Goal: Transaction & Acquisition: Book appointment/travel/reservation

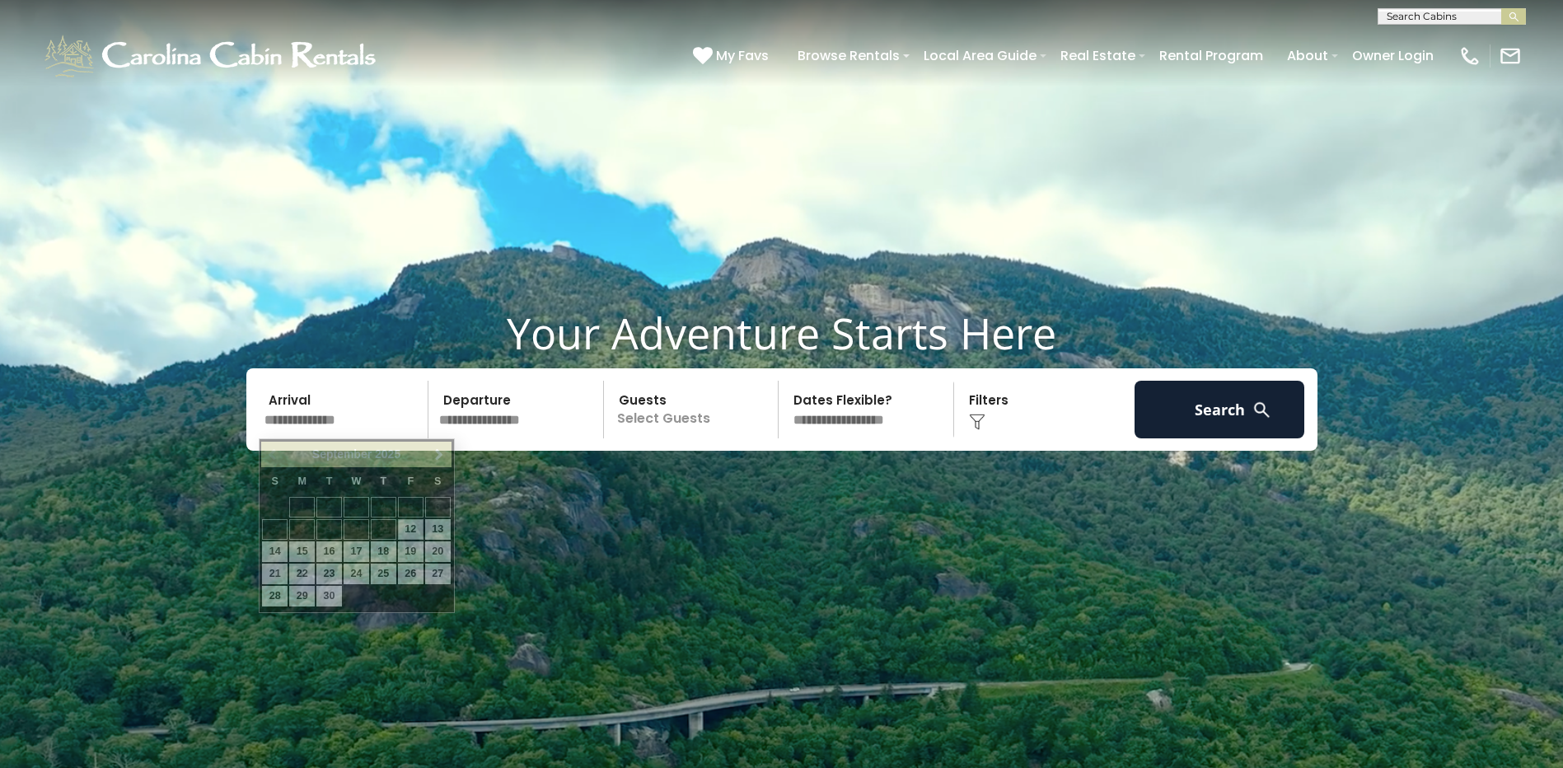
click at [307, 414] on input "text" at bounding box center [344, 410] width 171 height 58
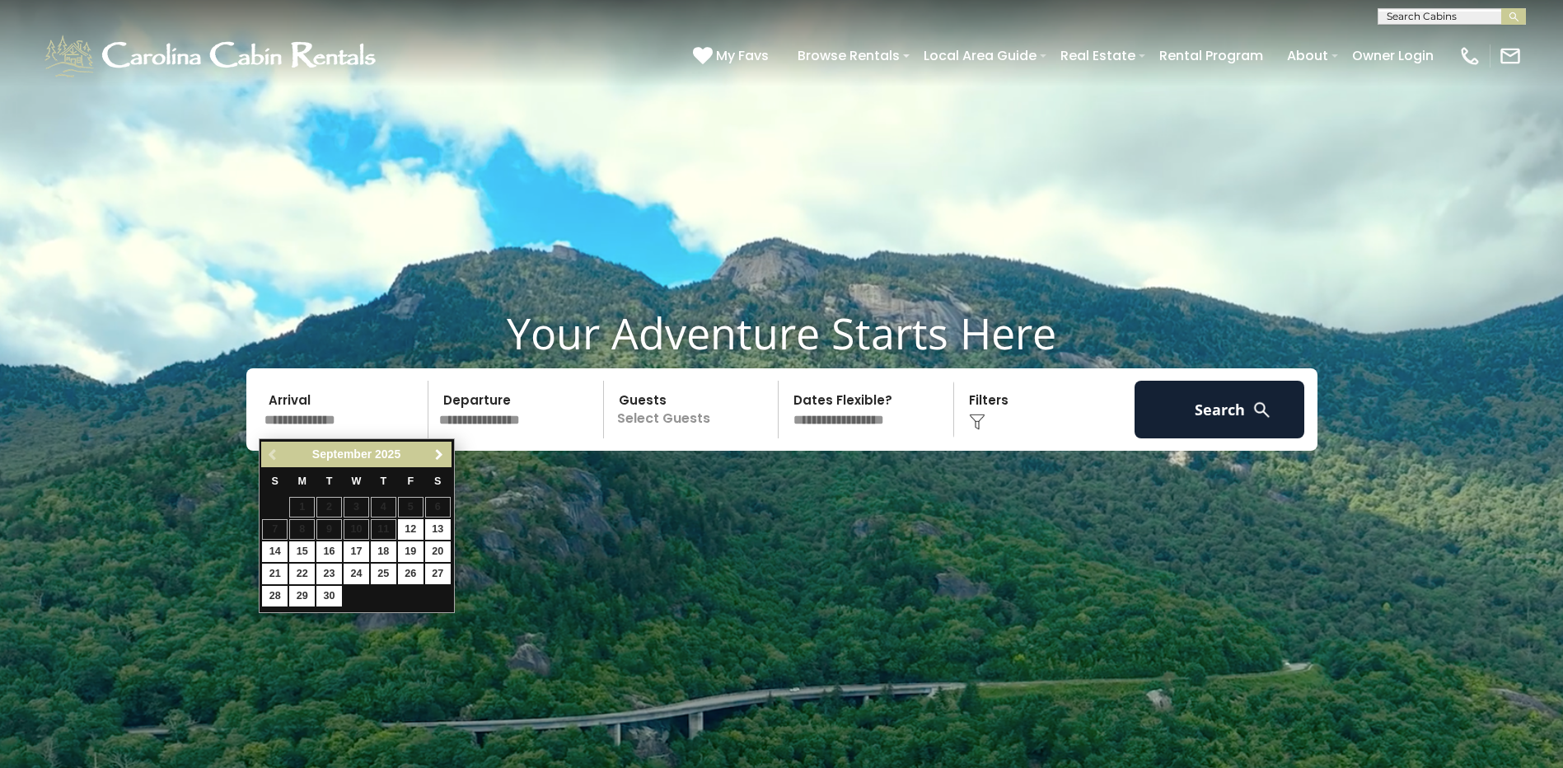
click at [441, 456] on span "Next" at bounding box center [439, 454] width 13 height 13
click at [271, 569] on link "19" at bounding box center [275, 574] width 26 height 21
type input "********"
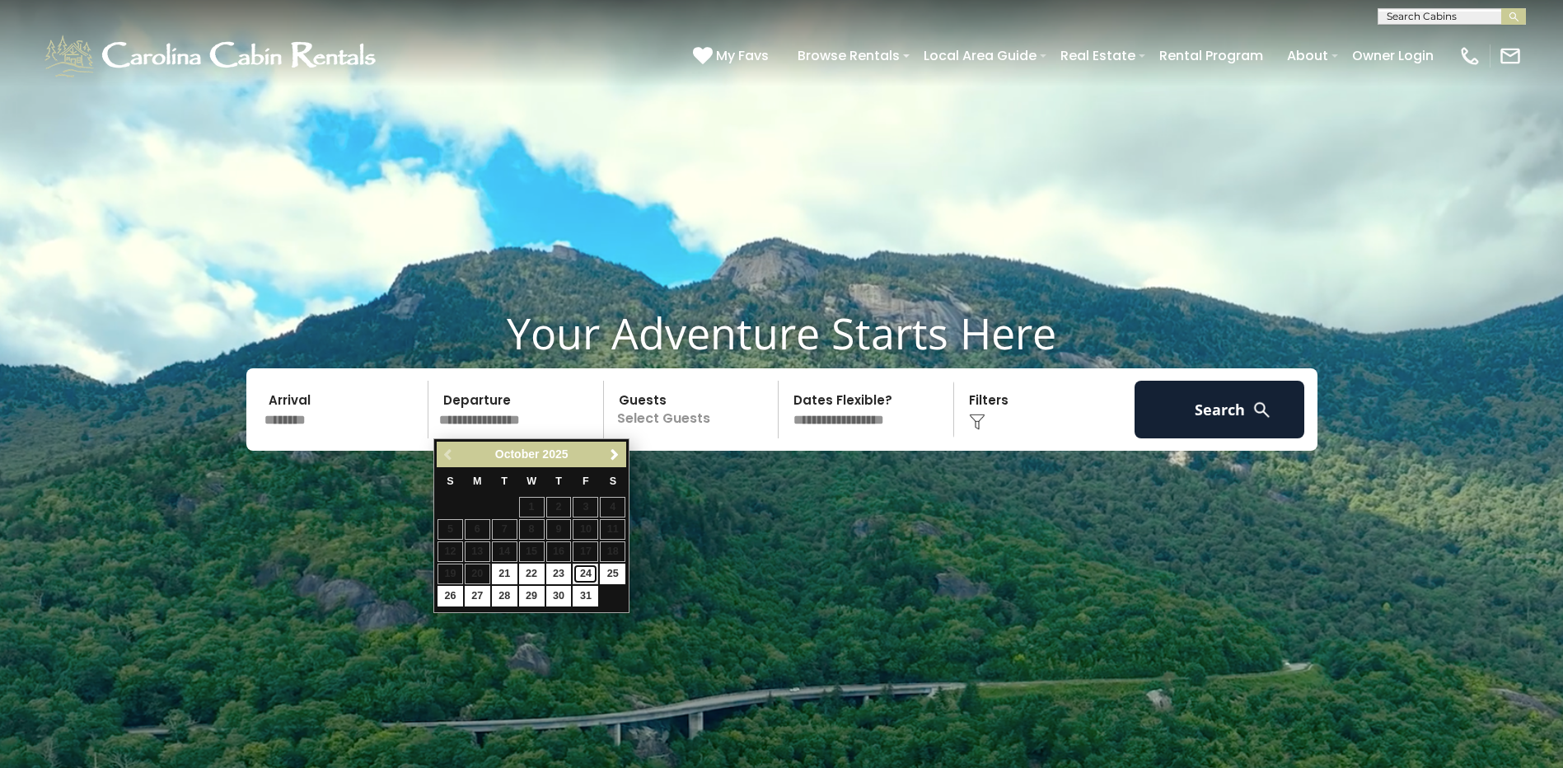
click at [584, 572] on link "24" at bounding box center [586, 574] width 26 height 21
type input "********"
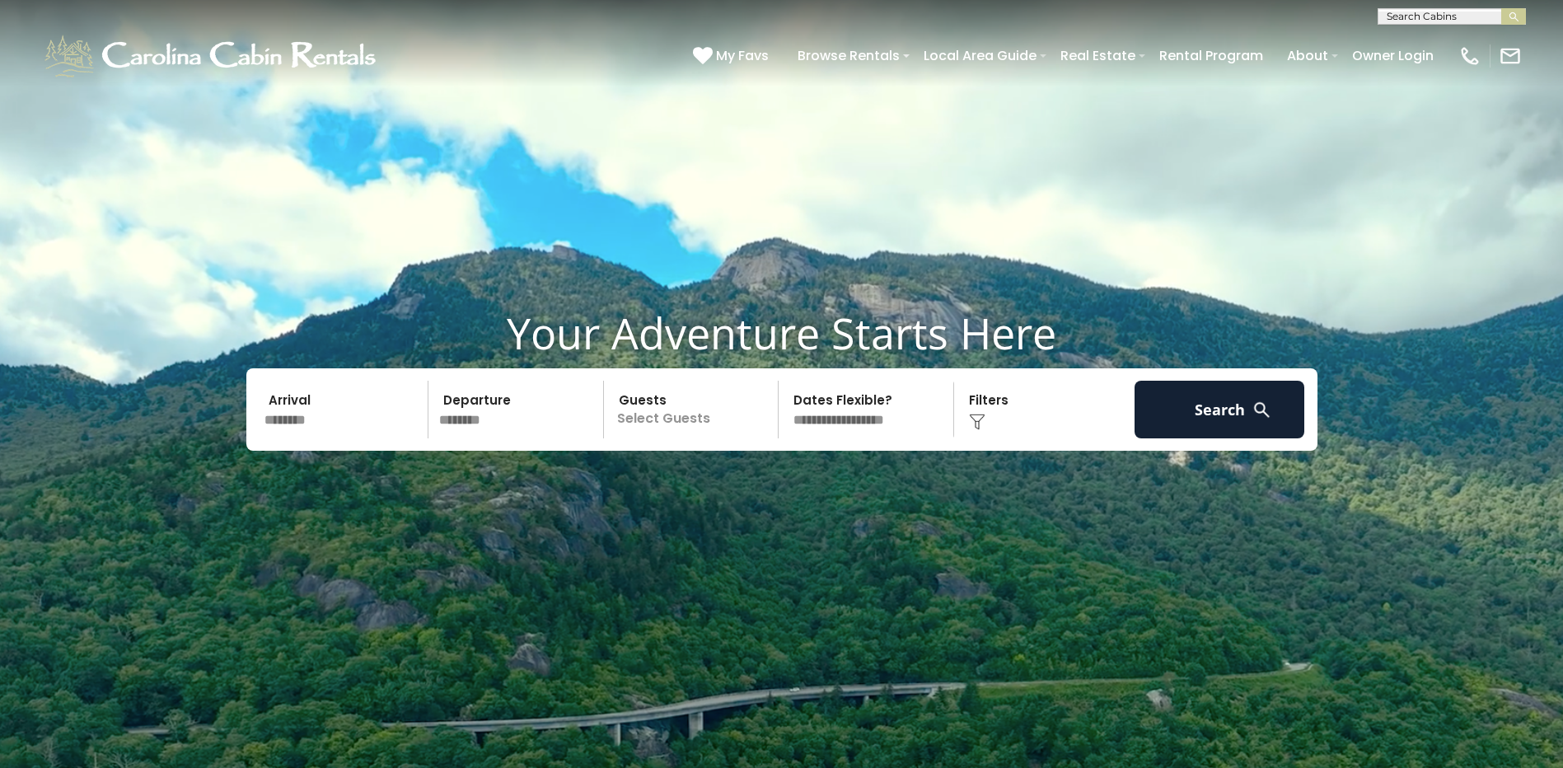
click at [674, 423] on p "Select Guests" at bounding box center [694, 410] width 170 height 58
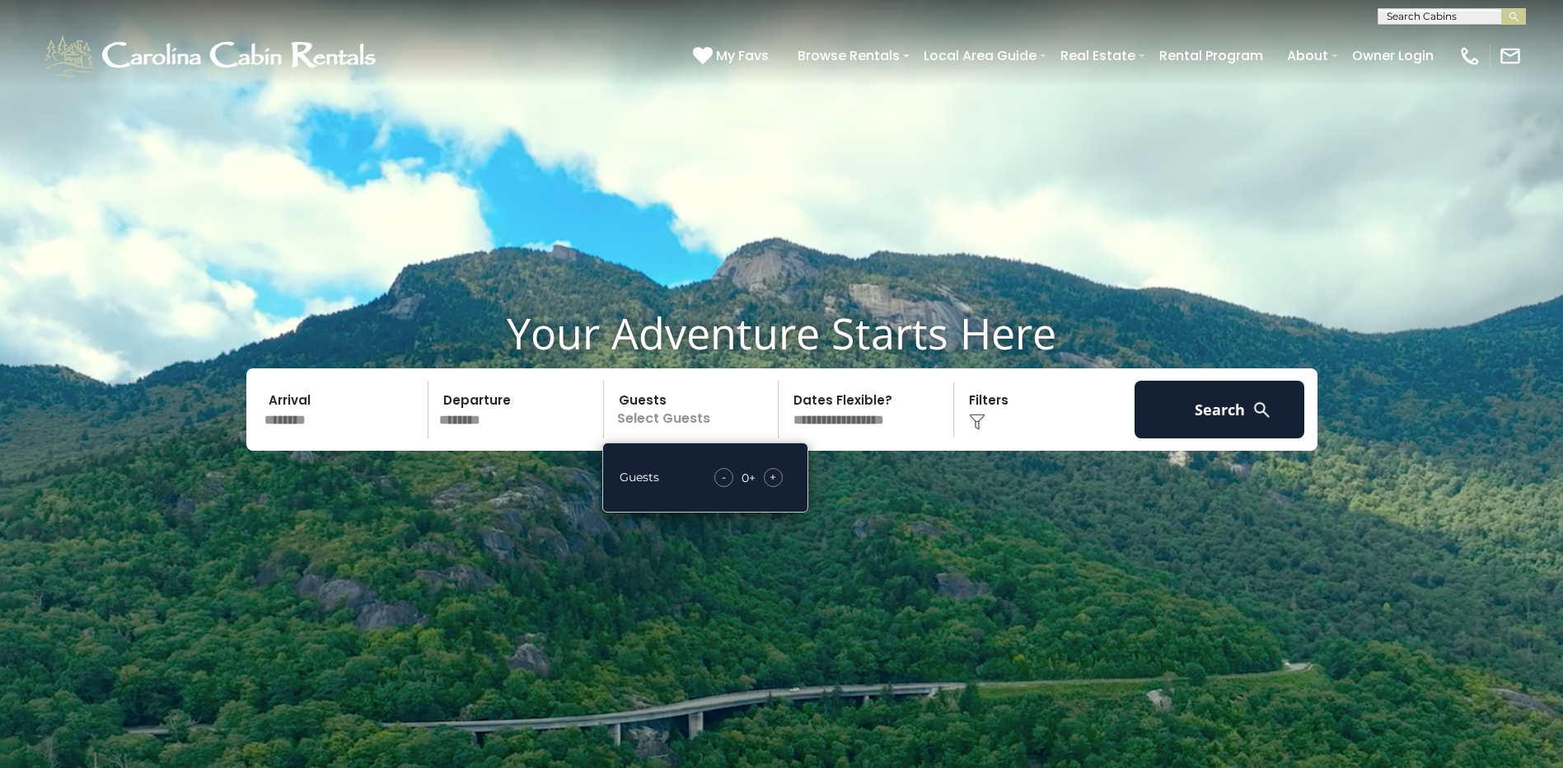
click at [771, 472] on span "+" at bounding box center [773, 477] width 7 height 16
drag, startPoint x: 771, startPoint y: 472, endPoint x: 975, endPoint y: 599, distance: 239.9
click at [975, 599] on video at bounding box center [781, 391] width 1563 height 782
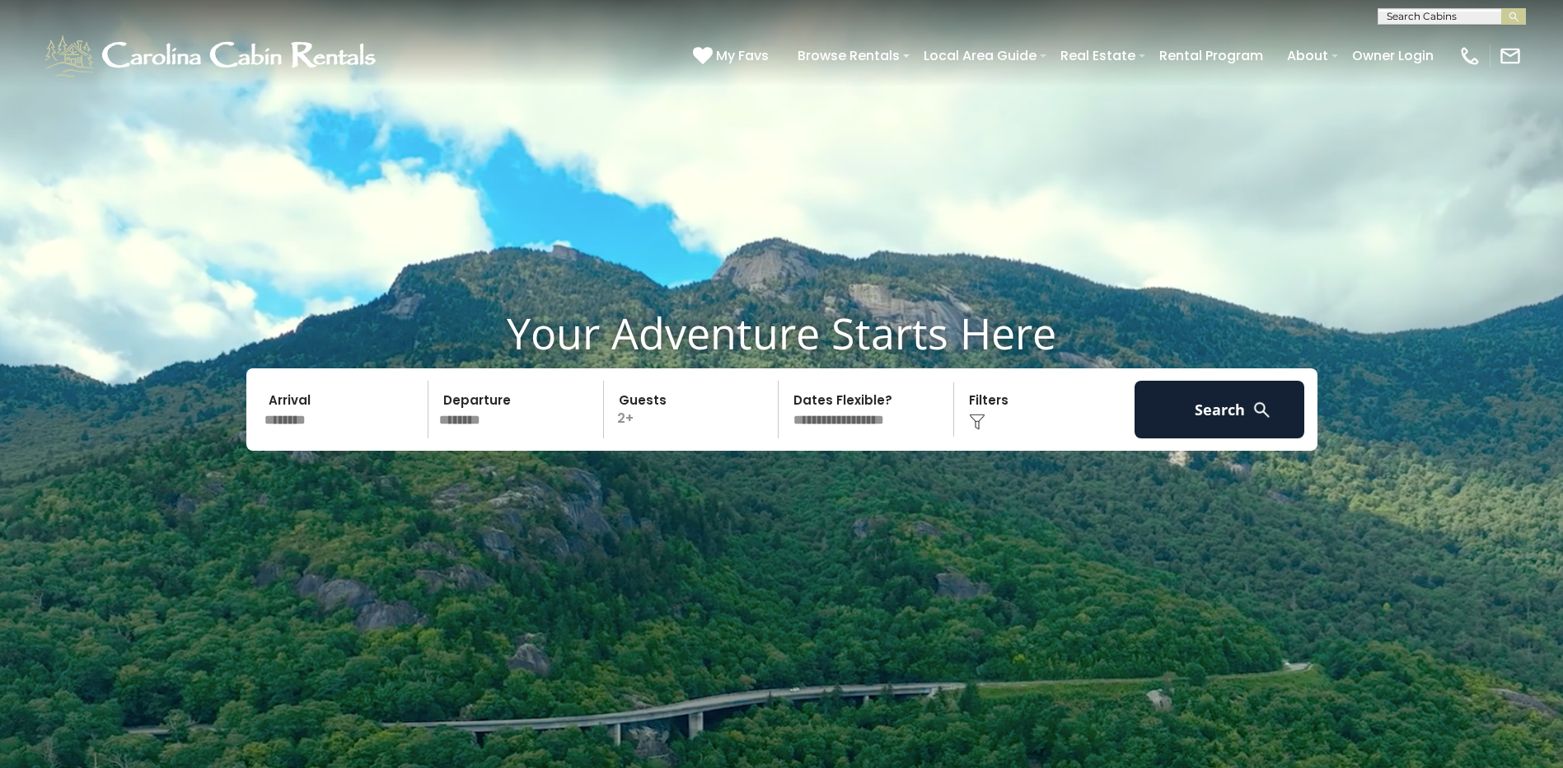
click at [1253, 400] on img at bounding box center [1262, 410] width 21 height 21
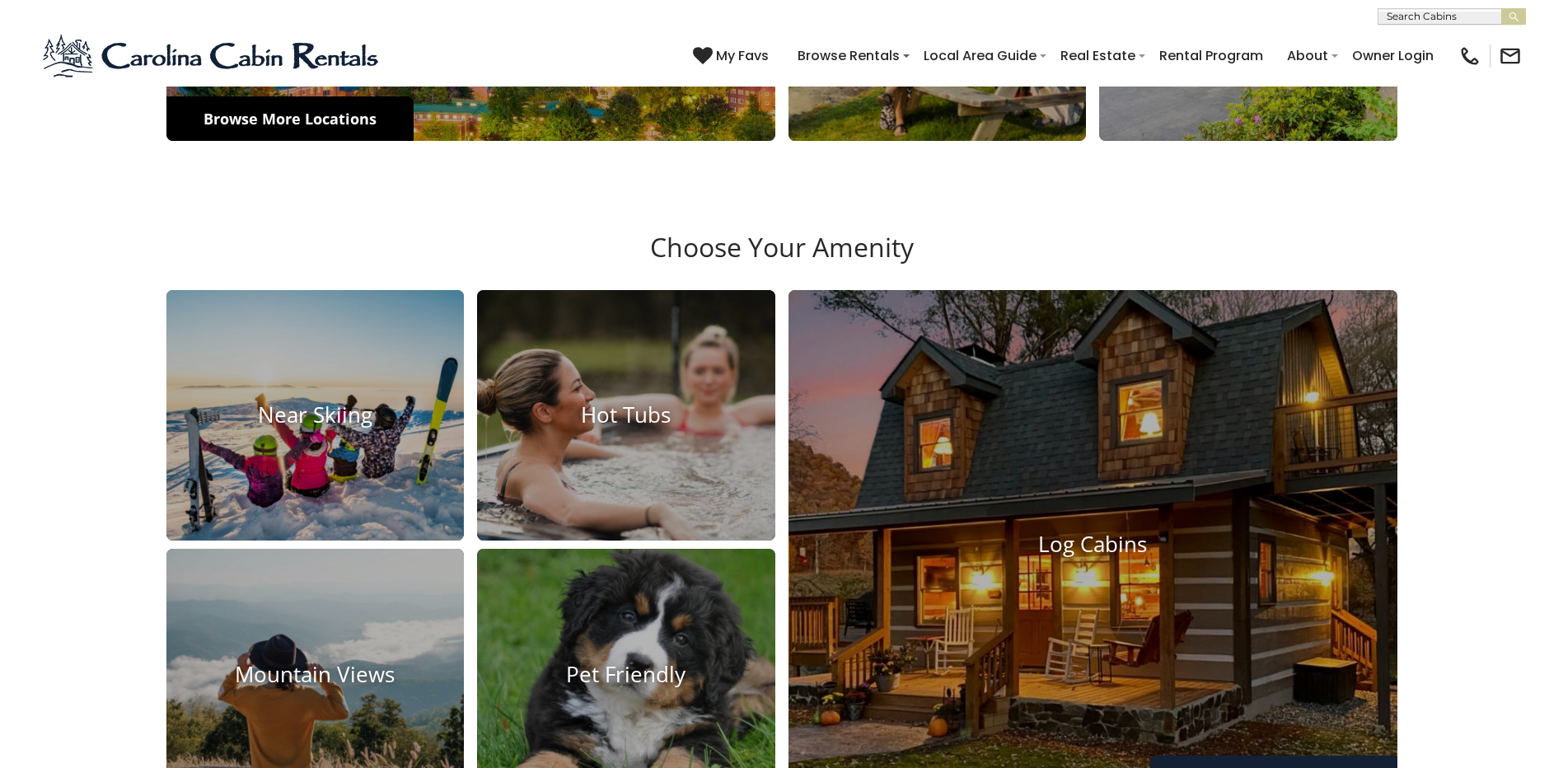
scroll to position [824, 0]
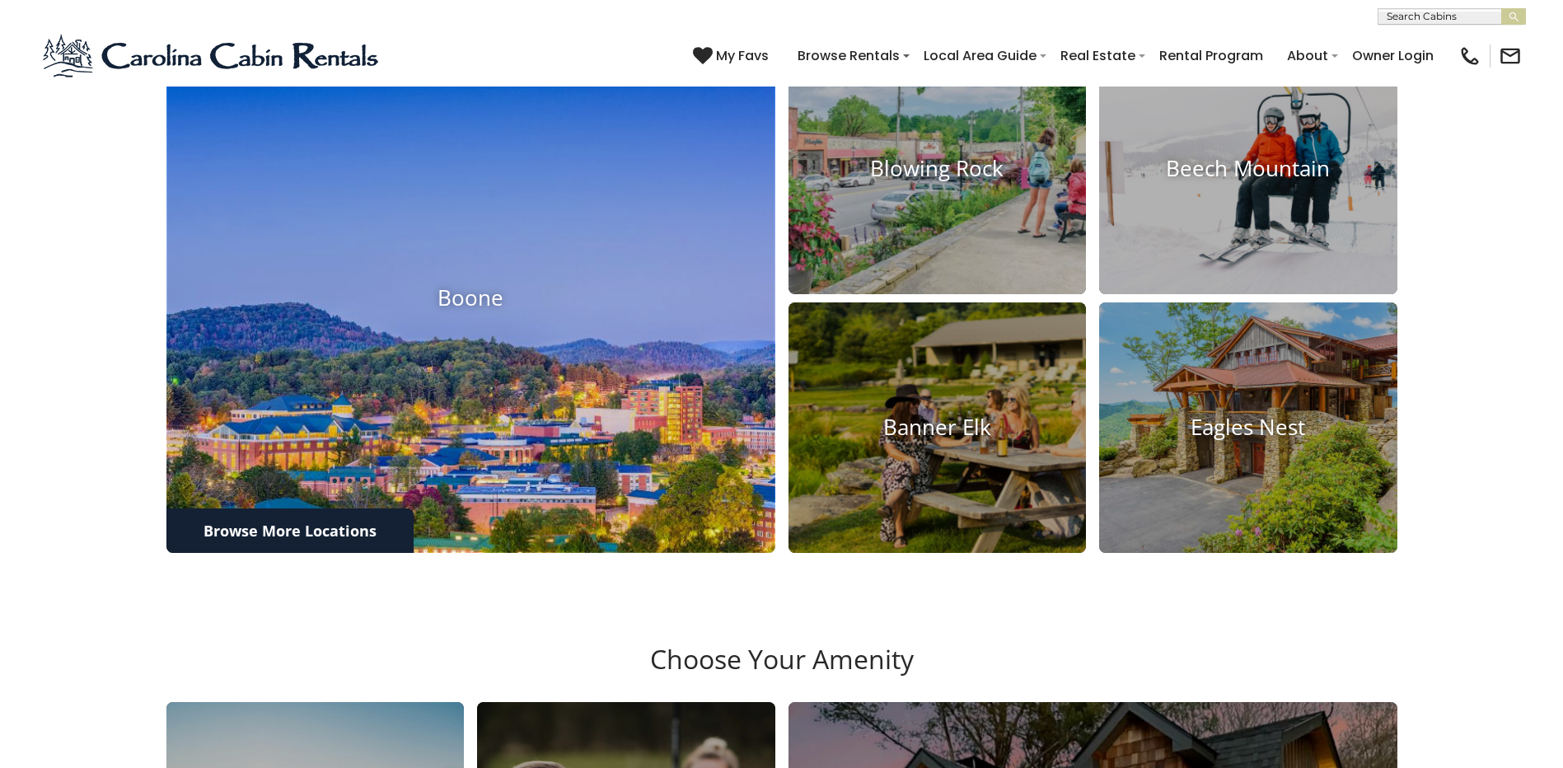
click at [514, 279] on img at bounding box center [471, 297] width 670 height 561
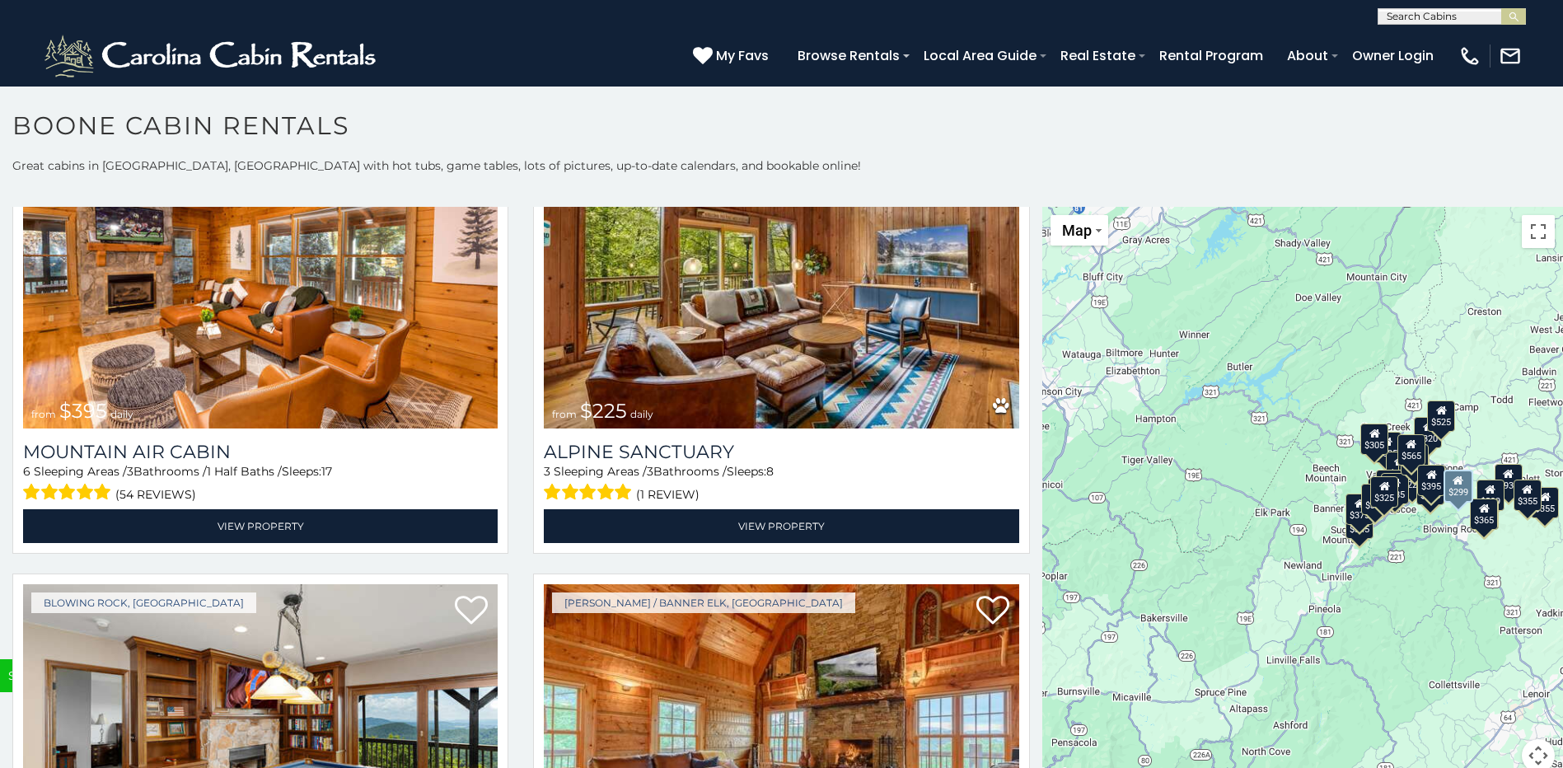
scroll to position [6319, 0]
